Goal: Transaction & Acquisition: Book appointment/travel/reservation

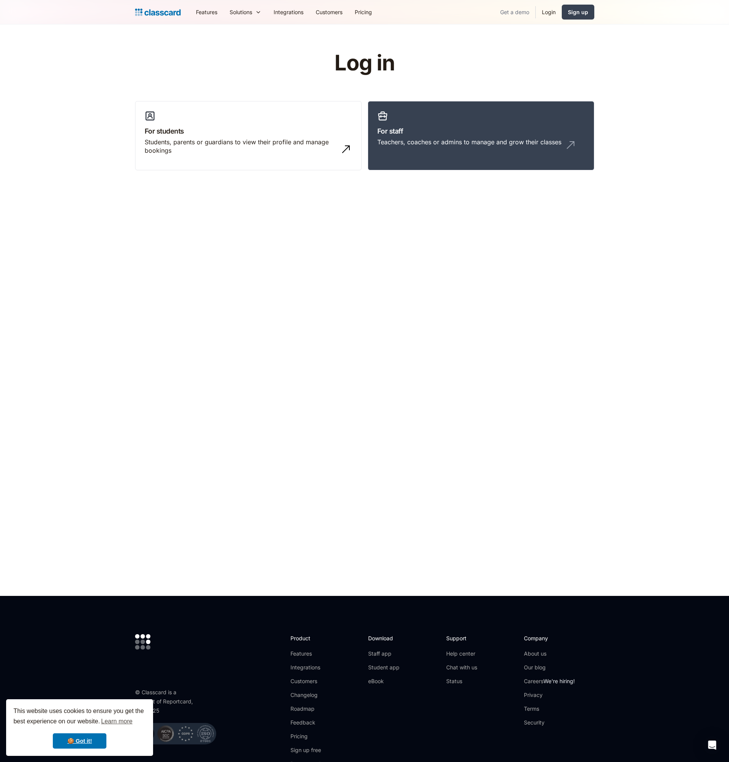
click at [511, 12] on link "Get a demo" at bounding box center [514, 11] width 41 height 17
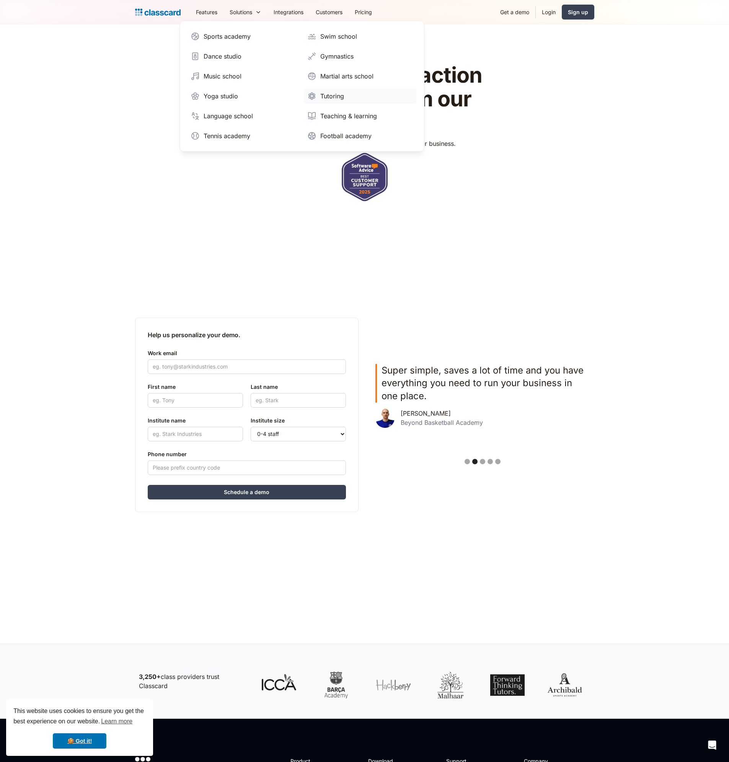
click at [329, 94] on div "Tutoring" at bounding box center [332, 95] width 24 height 9
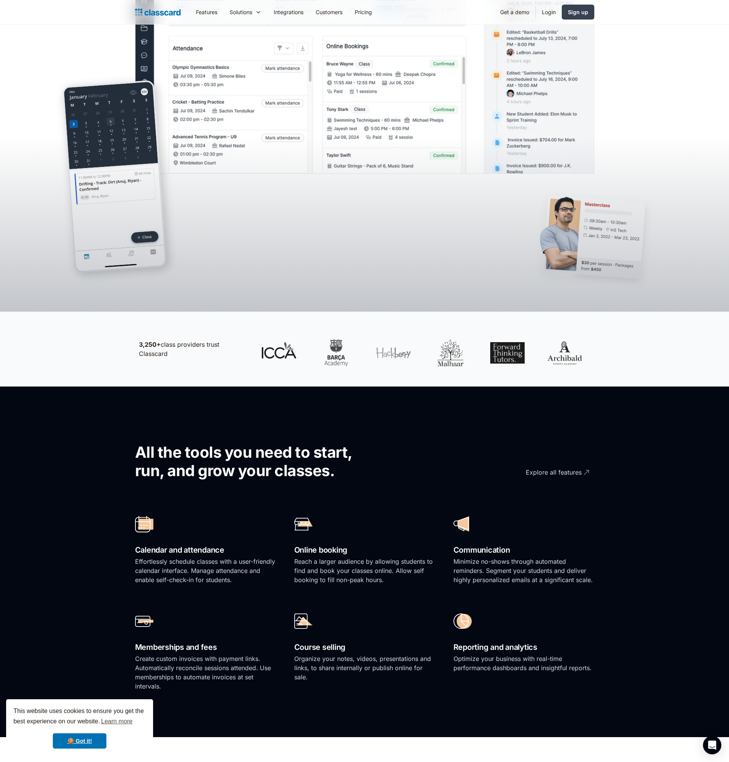
scroll to position [306, 0]
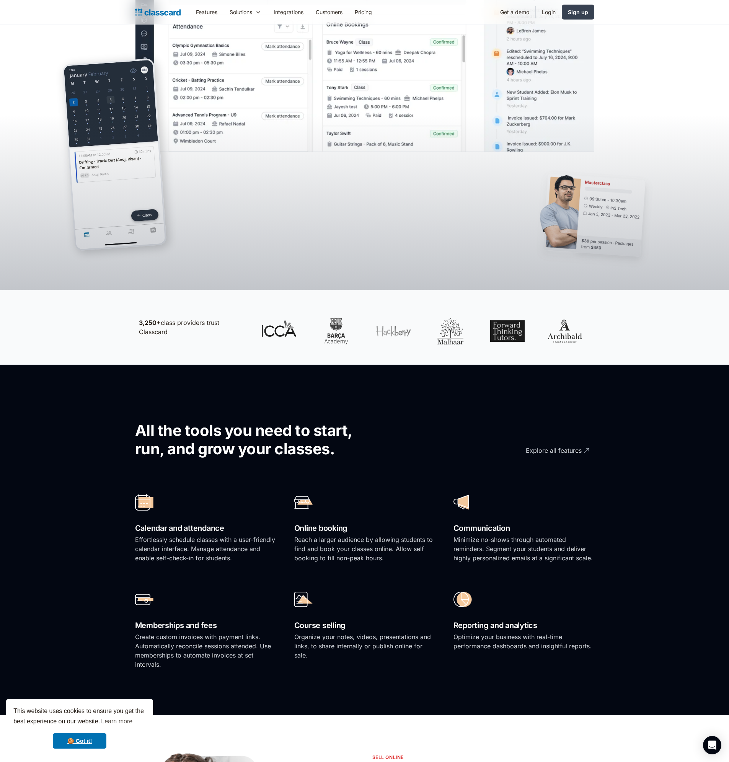
click at [310, 474] on div "All the tools you need to start, run, and grow your classes. Explore all featur…" at bounding box center [364, 540] width 459 height 274
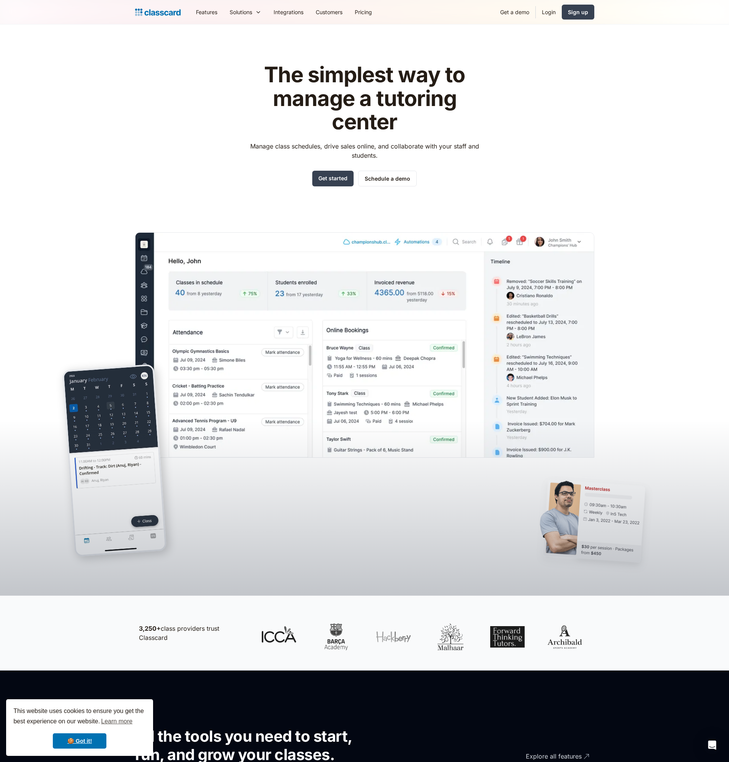
scroll to position [0, 0]
click at [379, 179] on link "Schedule a demo" at bounding box center [387, 179] width 59 height 16
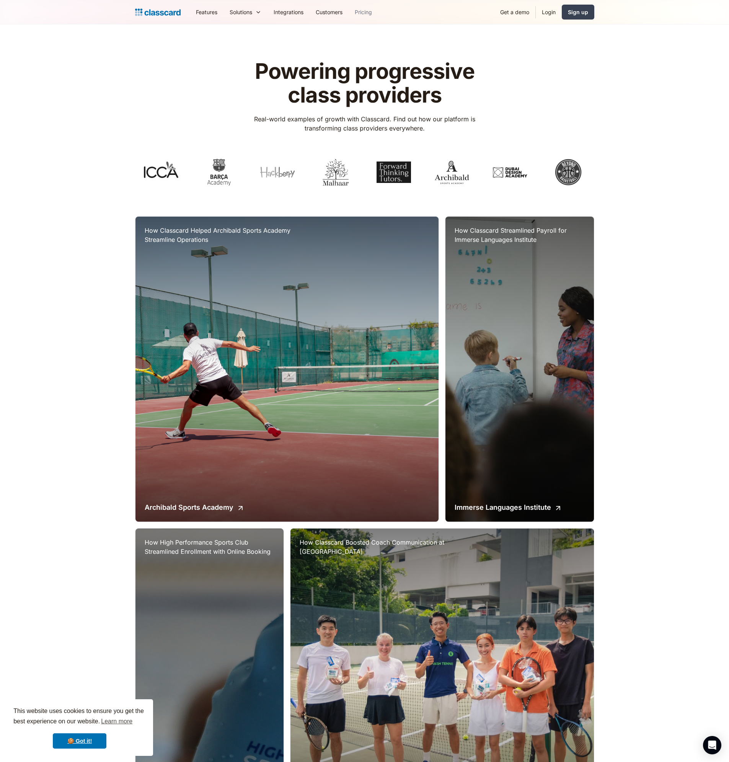
click at [365, 11] on link "Pricing" at bounding box center [363, 11] width 29 height 17
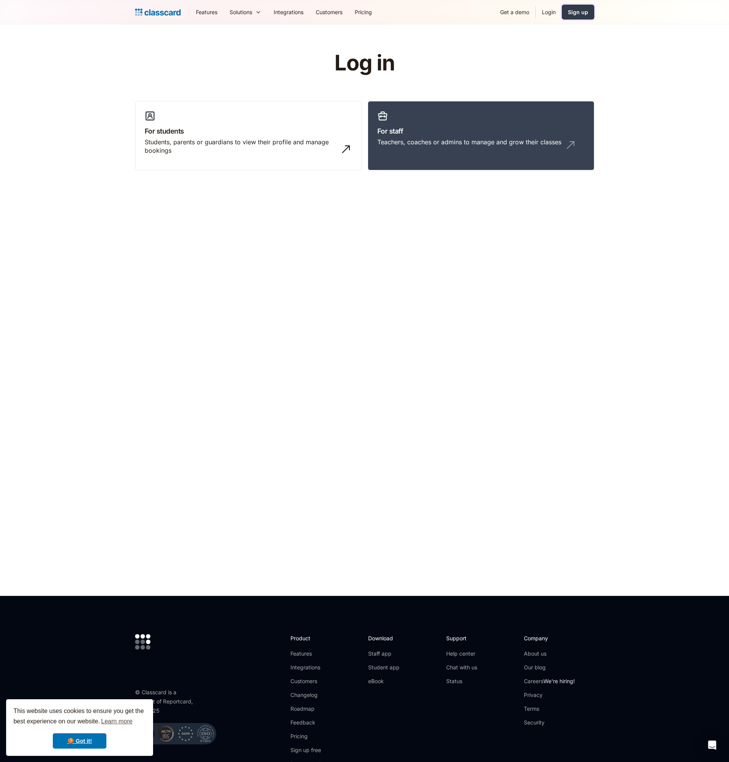
click at [582, 8] on div "Sign up" at bounding box center [578, 12] width 20 height 8
